Goal: Information Seeking & Learning: Learn about a topic

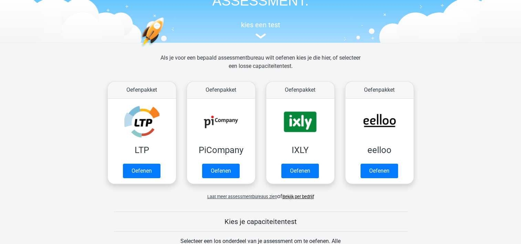
scroll to position [56, 0]
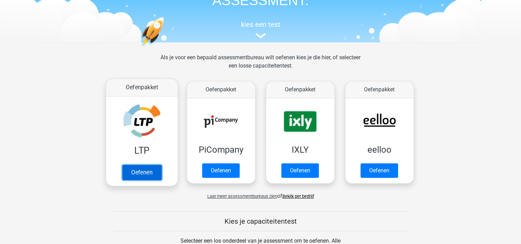
click at [143, 174] on link "Oefenen" at bounding box center [141, 172] width 39 height 15
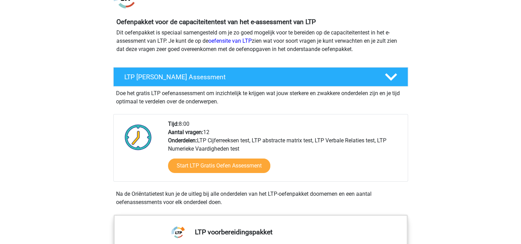
scroll to position [89, 0]
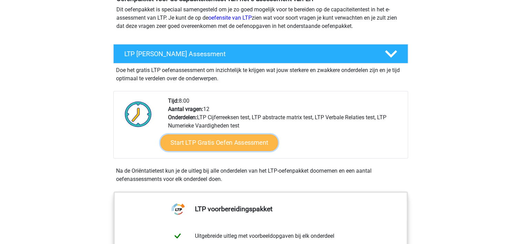
click at [225, 143] on link "Start LTP Gratis Oefen Assessment" at bounding box center [219, 142] width 118 height 17
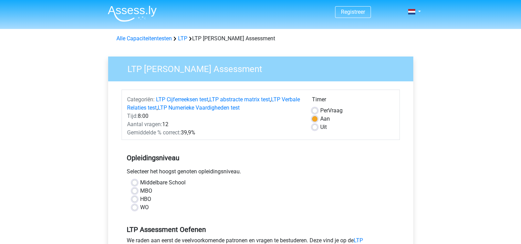
click at [135, 187] on div "MBO" at bounding box center [261, 191] width 258 height 8
click at [140, 189] on label "MBO" at bounding box center [146, 191] width 12 height 8
click at [134, 189] on input "MBO" at bounding box center [135, 190] width 6 height 7
radio input "true"
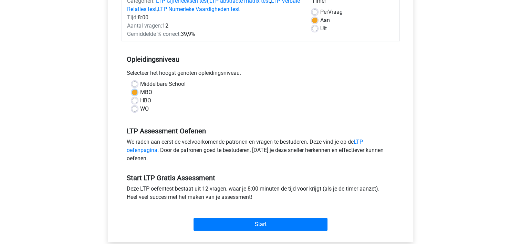
scroll to position [99, 0]
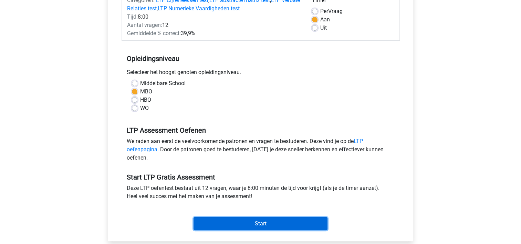
click at [229, 222] on input "Start" at bounding box center [261, 223] width 134 height 13
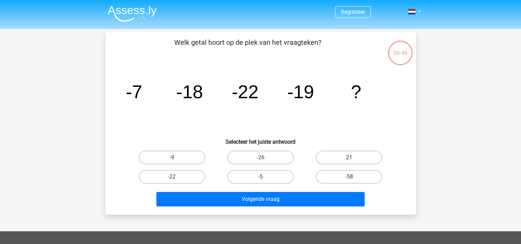
click at [340, 160] on label "21" at bounding box center [349, 157] width 66 height 14
click at [349, 160] on input "21" at bounding box center [351, 159] width 4 height 4
radio input "true"
click at [174, 173] on label "-22" at bounding box center [172, 177] width 66 height 14
click at [174, 177] on input "-22" at bounding box center [174, 179] width 4 height 4
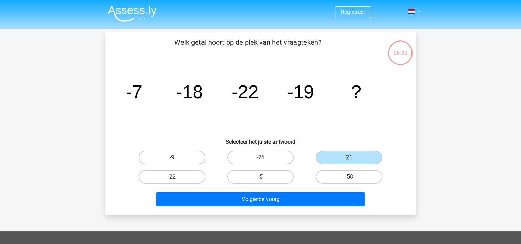
radio input "true"
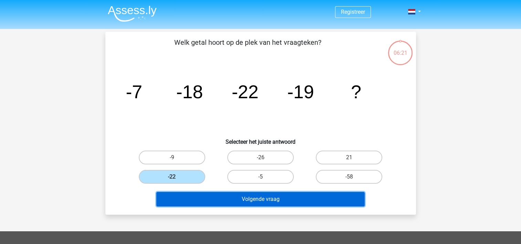
click at [219, 198] on button "Volgende vraag" at bounding box center [260, 199] width 208 height 14
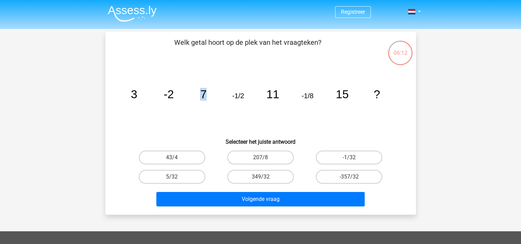
drag, startPoint x: 175, startPoint y: 107, endPoint x: 206, endPoint y: 105, distance: 31.1
click at [206, 105] on icon "image/svg+xml 3 -2 7 -1/2 11 -1/8 15 ?" at bounding box center [261, 98] width 278 height 70
drag, startPoint x: 206, startPoint y: 105, endPoint x: 205, endPoint y: 110, distance: 4.5
click at [205, 110] on icon "image/svg+xml 3 -2 7 -1/2 11 -1/8 15 ?" at bounding box center [261, 98] width 278 height 70
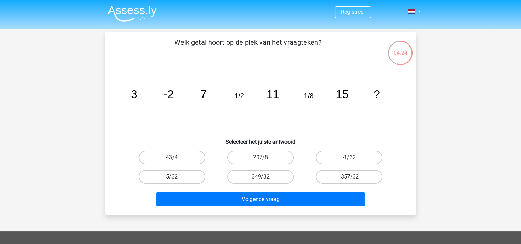
click at [161, 158] on label "43/4" at bounding box center [172, 157] width 66 height 14
click at [172, 158] on input "43/4" at bounding box center [174, 159] width 4 height 4
radio input "true"
click at [333, 155] on label "-1/32" at bounding box center [349, 157] width 66 height 14
click at [349, 157] on input "-1/32" at bounding box center [351, 159] width 4 height 4
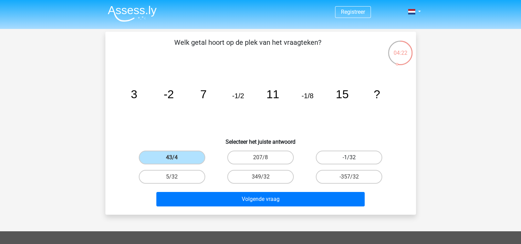
radio input "true"
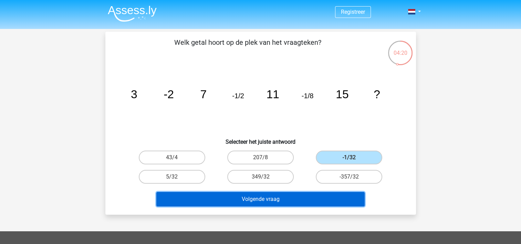
click at [307, 196] on button "Volgende vraag" at bounding box center [260, 199] width 208 height 14
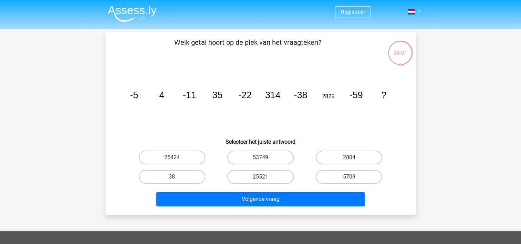
click at [286, 138] on h6 "Selecteer het juiste antwoord" at bounding box center [260, 139] width 289 height 12
click at [273, 157] on label "53749" at bounding box center [260, 157] width 66 height 14
click at [265, 157] on input "53749" at bounding box center [262, 159] width 4 height 4
radio input "true"
click at [340, 174] on label "5709" at bounding box center [349, 177] width 66 height 14
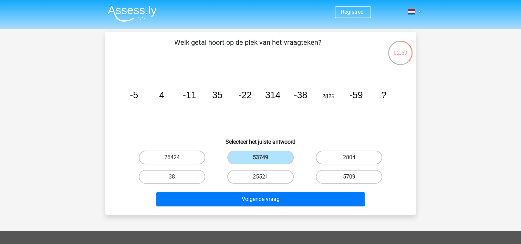
click at [349, 177] on input "5709" at bounding box center [351, 179] width 4 height 4
radio input "true"
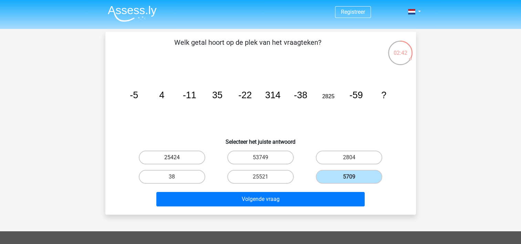
click at [182, 159] on label "25424" at bounding box center [172, 157] width 66 height 14
click at [176, 159] on input "25424" at bounding box center [174, 159] width 4 height 4
radio input "true"
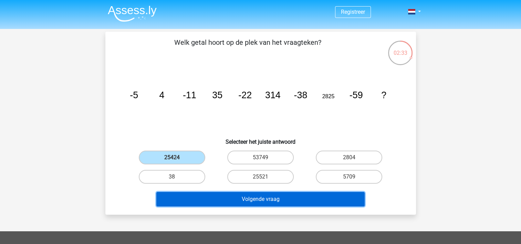
click at [232, 195] on button "Volgende vraag" at bounding box center [260, 199] width 208 height 14
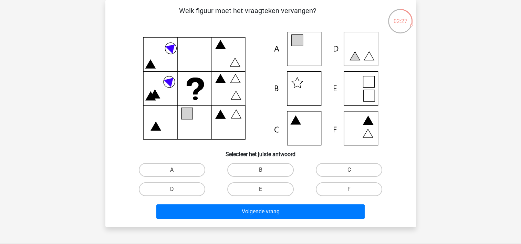
scroll to position [28, 0]
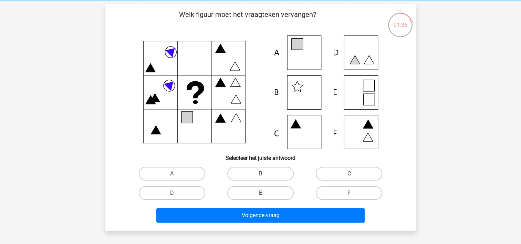
click at [350, 101] on icon at bounding box center [261, 92] width 278 height 114
click at [244, 194] on label "E" at bounding box center [260, 193] width 66 height 14
click at [260, 194] on input "E" at bounding box center [262, 195] width 4 height 4
radio input "true"
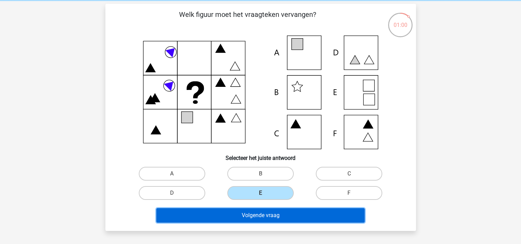
click at [268, 217] on button "Volgende vraag" at bounding box center [260, 215] width 208 height 14
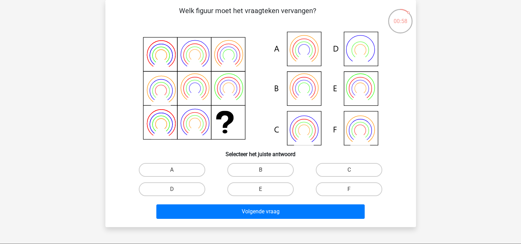
scroll to position [26, 0]
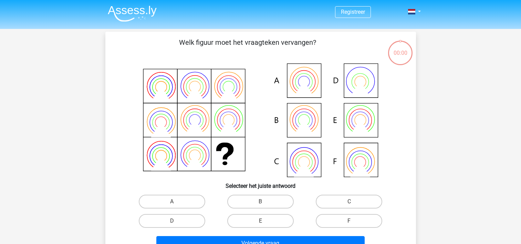
scroll to position [26, 0]
